Goal: Task Accomplishment & Management: Use online tool/utility

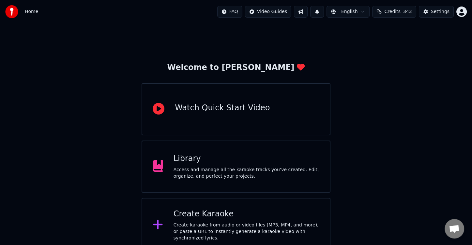
click at [198, 228] on div "Create karaoke from audio or video files (MP3, MP4, and more), or paste a URL t…" at bounding box center [246, 232] width 146 height 20
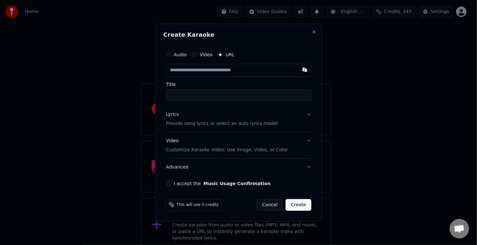
type input "**********"
type input "********"
type input "**********"
click at [168, 183] on button "I accept the Music Usage Confirmation" at bounding box center [168, 183] width 5 height 5
click at [311, 112] on button "Lyrics Provide song lyrics or select an auto lyrics model" at bounding box center [238, 119] width 145 height 26
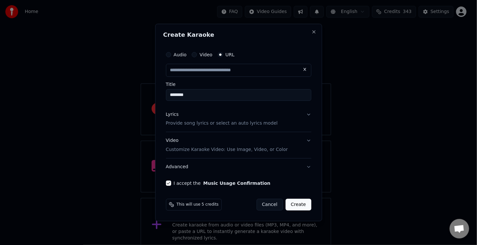
type input "**********"
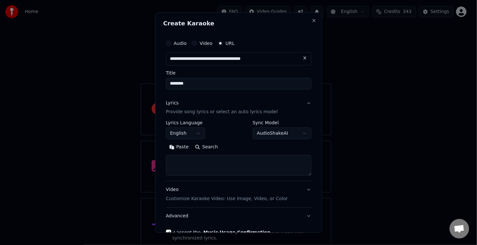
click at [235, 163] on textarea at bounding box center [238, 165] width 145 height 21
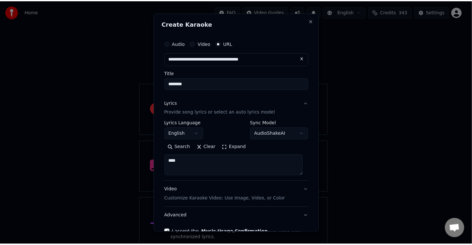
scroll to position [38, 0]
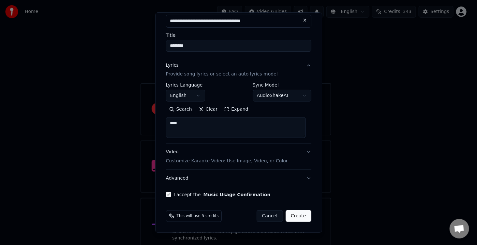
type textarea "****"
click at [291, 213] on button "Create" at bounding box center [298, 217] width 26 height 12
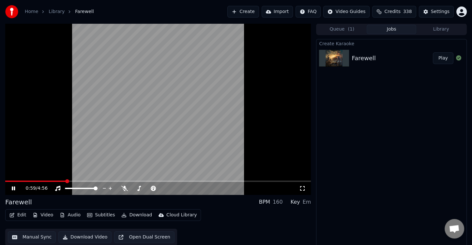
click at [65, 181] on span at bounding box center [35, 181] width 61 height 1
click at [164, 187] on span at bounding box center [162, 189] width 4 height 4
click at [241, 193] on div "1:12 / 4:56" at bounding box center [157, 188] width 305 height 13
click at [246, 189] on div "1:13 / 4:56" at bounding box center [162, 188] width 273 height 7
click at [104, 183] on div "1:14 / 4:56" at bounding box center [157, 188] width 305 height 13
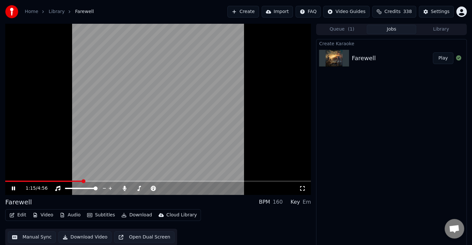
click at [104, 182] on span at bounding box center [157, 181] width 305 height 1
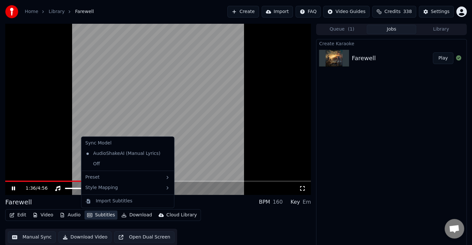
click at [104, 212] on button "Subtitles" at bounding box center [100, 215] width 33 height 9
click at [103, 166] on div "Off" at bounding box center [128, 164] width 90 height 10
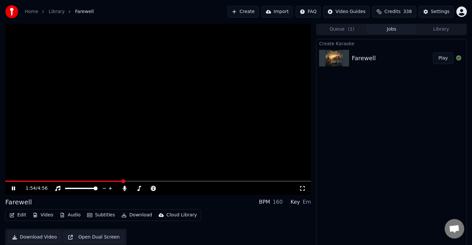
click at [123, 181] on span at bounding box center [157, 181] width 305 height 1
click at [151, 135] on video at bounding box center [157, 109] width 305 height 172
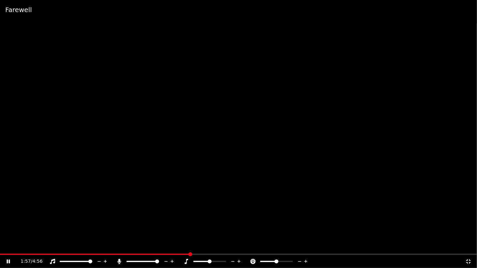
click at [471, 245] on icon at bounding box center [468, 261] width 7 height 5
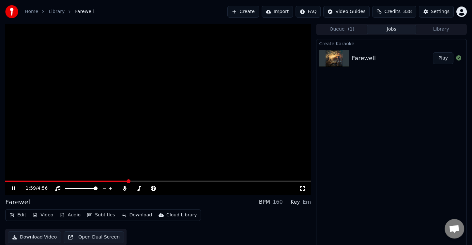
click at [165, 181] on span at bounding box center [157, 181] width 305 height 1
click at [204, 182] on span at bounding box center [157, 181] width 305 height 1
click at [238, 181] on span at bounding box center [157, 181] width 305 height 1
click at [261, 181] on span at bounding box center [157, 181] width 305 height 1
click at [274, 180] on video at bounding box center [157, 109] width 305 height 172
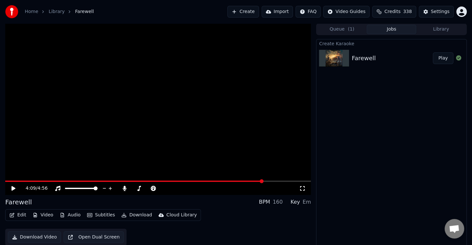
click at [281, 181] on video at bounding box center [157, 109] width 305 height 172
click at [286, 182] on span at bounding box center [157, 181] width 305 height 1
click at [98, 182] on div "4:33 / 4:56" at bounding box center [157, 188] width 305 height 13
click at [106, 182] on span at bounding box center [55, 181] width 101 height 1
click at [149, 182] on span at bounding box center [157, 181] width 305 height 1
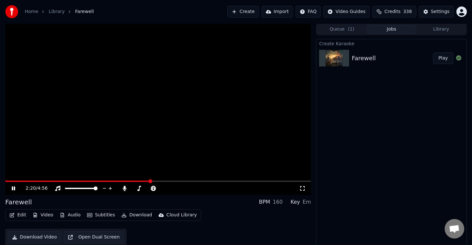
click at [201, 89] on video at bounding box center [157, 109] width 305 height 172
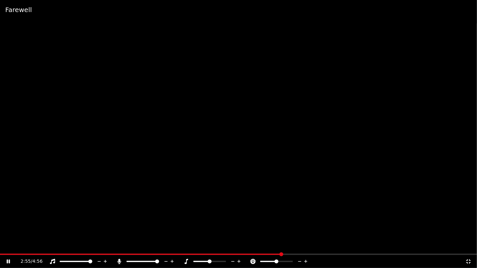
click at [281, 245] on span at bounding box center [238, 254] width 477 height 1
click at [469, 245] on div "2:55 / 4:56" at bounding box center [238, 261] width 477 height 13
click at [468, 245] on icon at bounding box center [468, 261] width 7 height 5
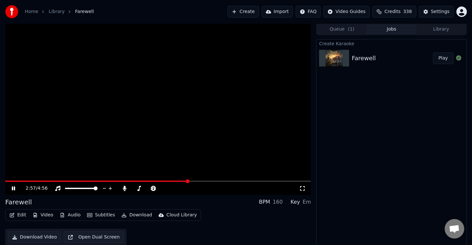
click at [196, 182] on span at bounding box center [157, 181] width 305 height 1
click at [213, 182] on span at bounding box center [157, 181] width 305 height 1
click at [231, 181] on span at bounding box center [157, 181] width 305 height 1
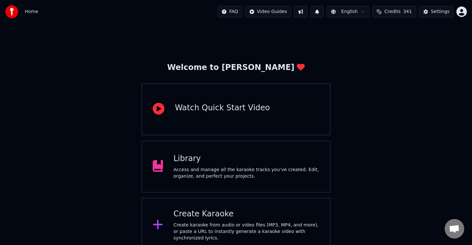
click at [243, 212] on div "Create Karaoke" at bounding box center [246, 214] width 146 height 10
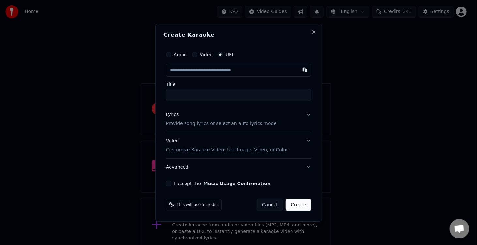
type input "**********"
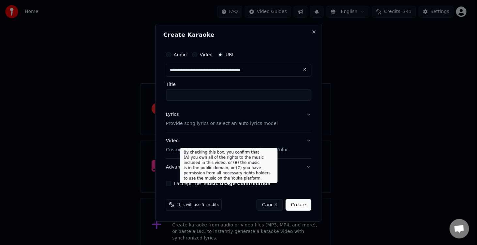
type input "**********"
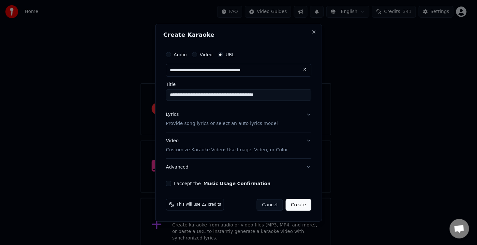
type input "**********"
click at [166, 182] on button "I accept the Music Usage Confirmation" at bounding box center [168, 183] width 5 height 5
click at [222, 153] on p "Customize Karaoke Video: Use Image, Video, or Color" at bounding box center [227, 150] width 122 height 7
type input "**********"
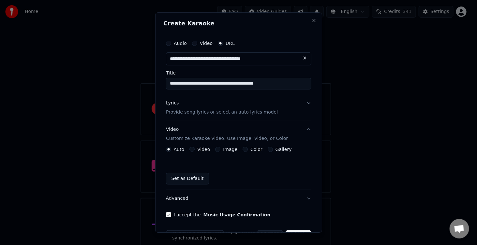
click at [216, 110] on p "Provide song lyrics or select an auto lyrics model" at bounding box center [222, 112] width 112 height 7
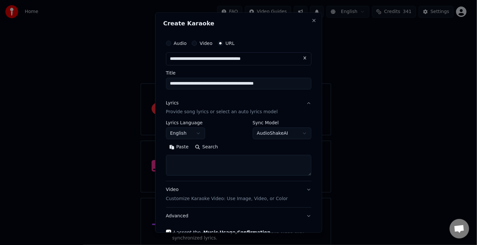
click at [211, 160] on textarea at bounding box center [238, 165] width 145 height 21
type textarea "*"
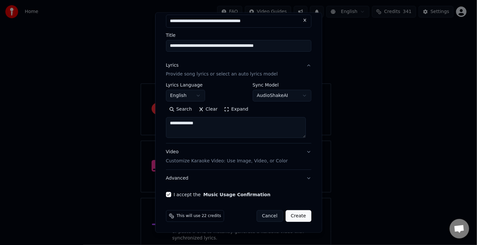
type textarea "**********"
click at [288, 215] on button "Create" at bounding box center [298, 217] width 26 height 12
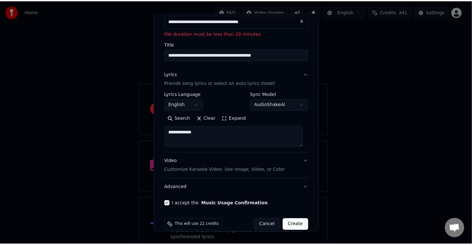
scroll to position [0, 0]
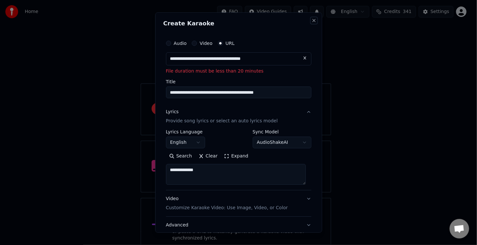
click at [311, 20] on button "Close" at bounding box center [313, 20] width 5 height 5
select select
